Goal: Find specific page/section: Find specific page/section

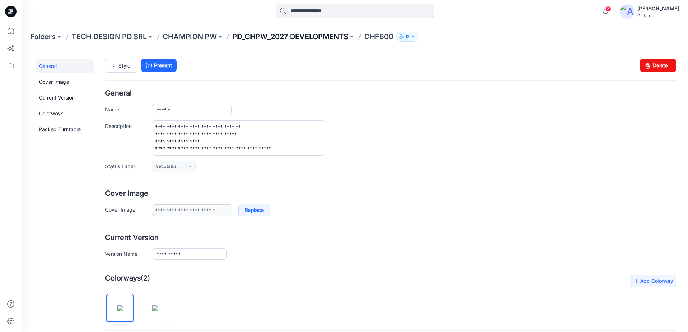
click at [291, 37] on p "PD_CHPW_2027 DEVELOPMENTS" at bounding box center [290, 37] width 116 height 10
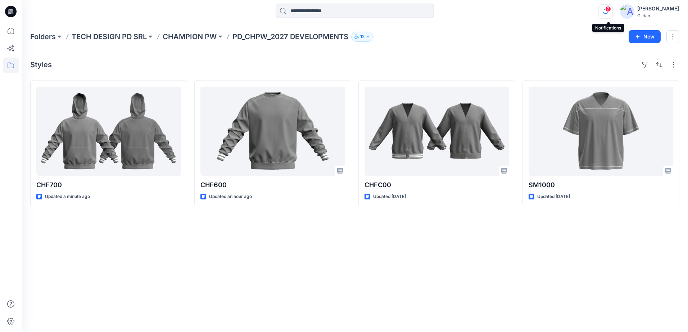
click at [612, 13] on icon "button" at bounding box center [606, 11] width 14 height 14
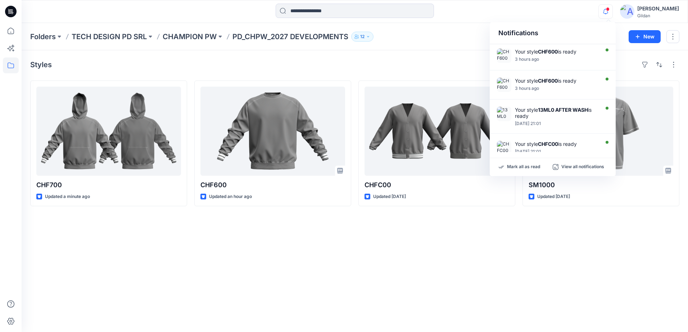
click at [610, 13] on icon "button" at bounding box center [606, 11] width 14 height 14
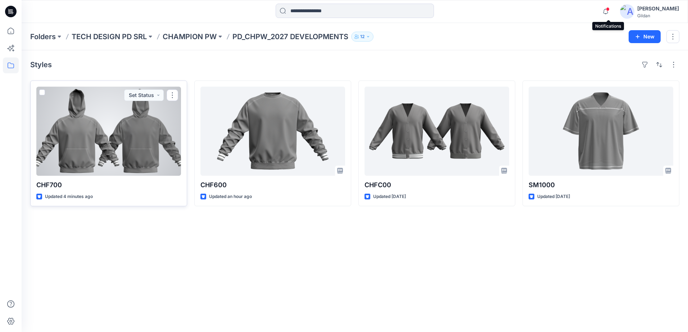
click at [119, 124] on div at bounding box center [108, 131] width 145 height 89
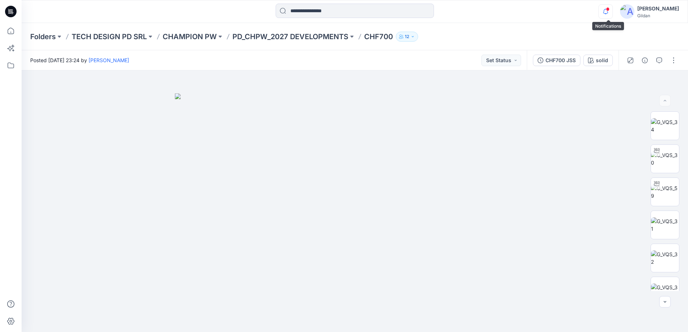
click at [606, 12] on icon "button" at bounding box center [606, 11] width 14 height 14
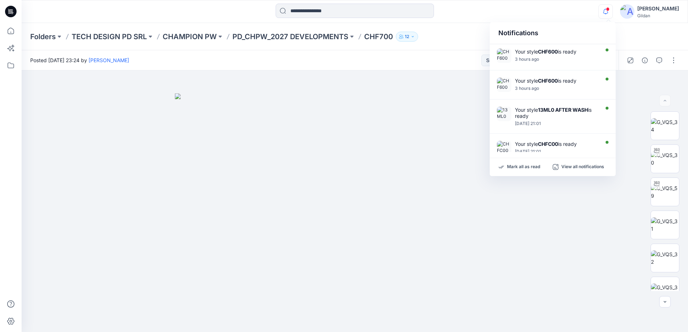
click at [606, 12] on icon "button" at bounding box center [606, 11] width 14 height 14
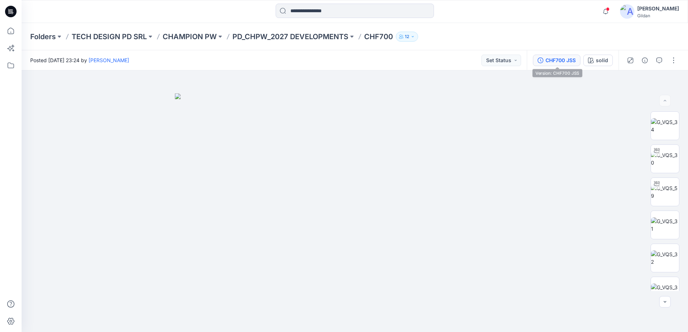
click at [551, 60] on div "CHF700 JSS" at bounding box center [560, 60] width 30 height 8
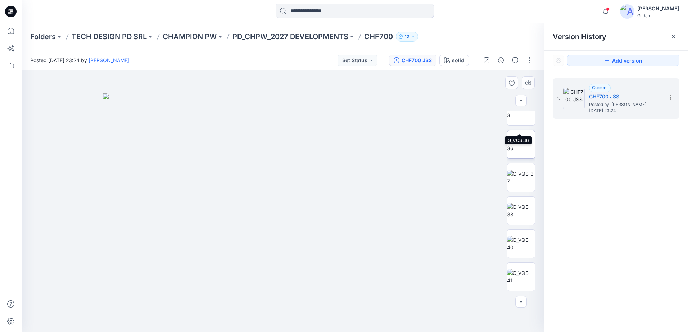
scroll to position [213, 0]
click at [452, 61] on div "solid" at bounding box center [458, 60] width 12 height 8
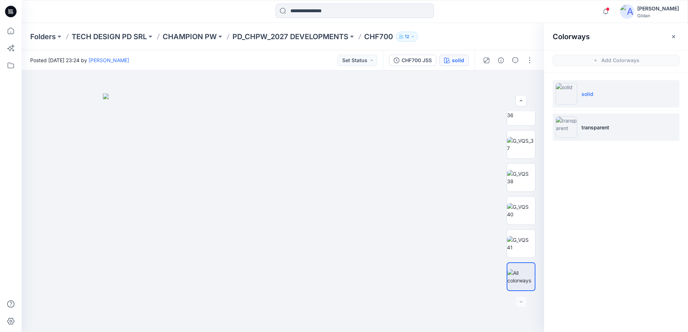
click at [569, 128] on img at bounding box center [566, 128] width 22 height 22
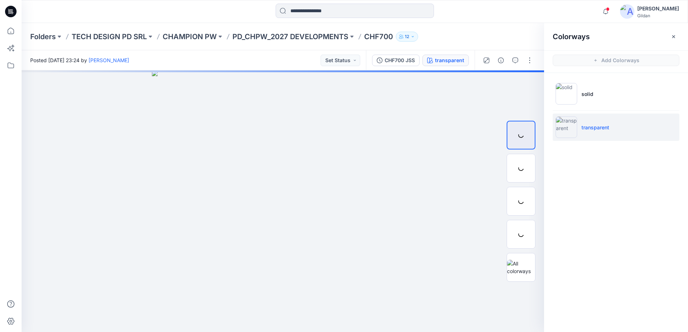
scroll to position [0, 0]
